Goal: Register for event/course

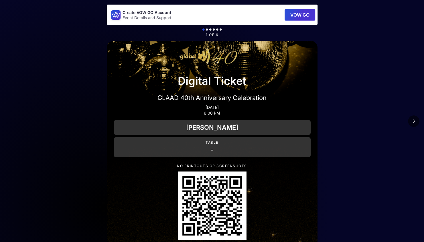
scroll to position [51, 0]
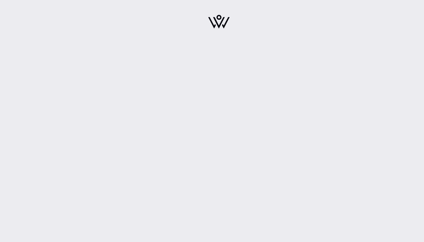
click at [223, 22] on img at bounding box center [218, 22] width 21 height 14
